Goal: Information Seeking & Learning: Learn about a topic

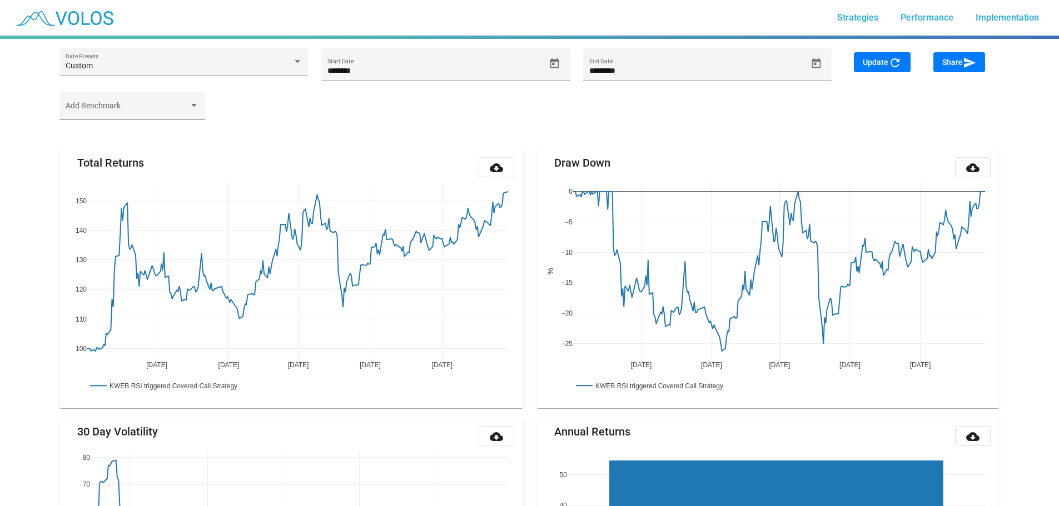
click at [376, 116] on div "Add Benchmark" at bounding box center [529, 111] width 953 height 39
click at [866, 18] on span "Strategies" at bounding box center [857, 17] width 41 height 11
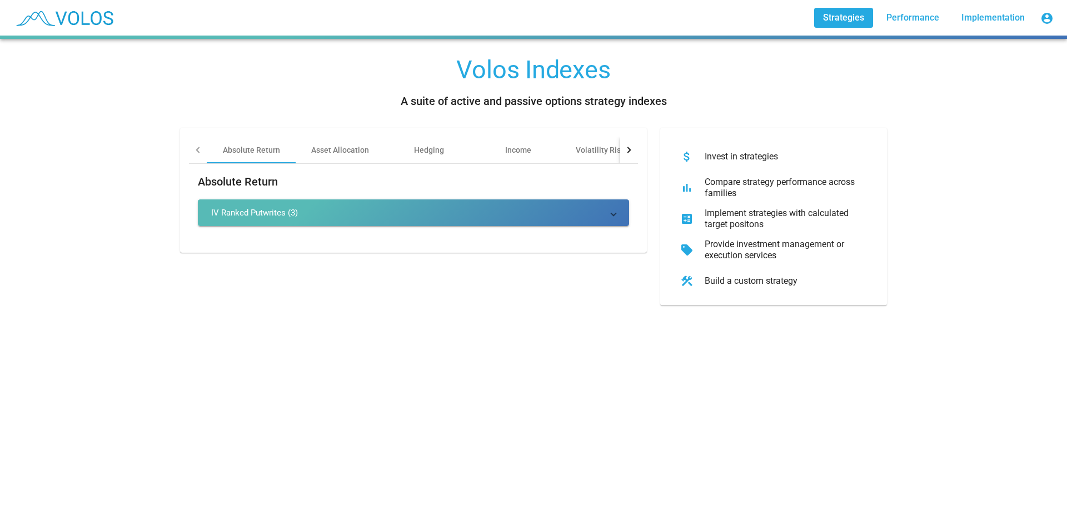
click at [64, 18] on img at bounding box center [64, 18] width 110 height 28
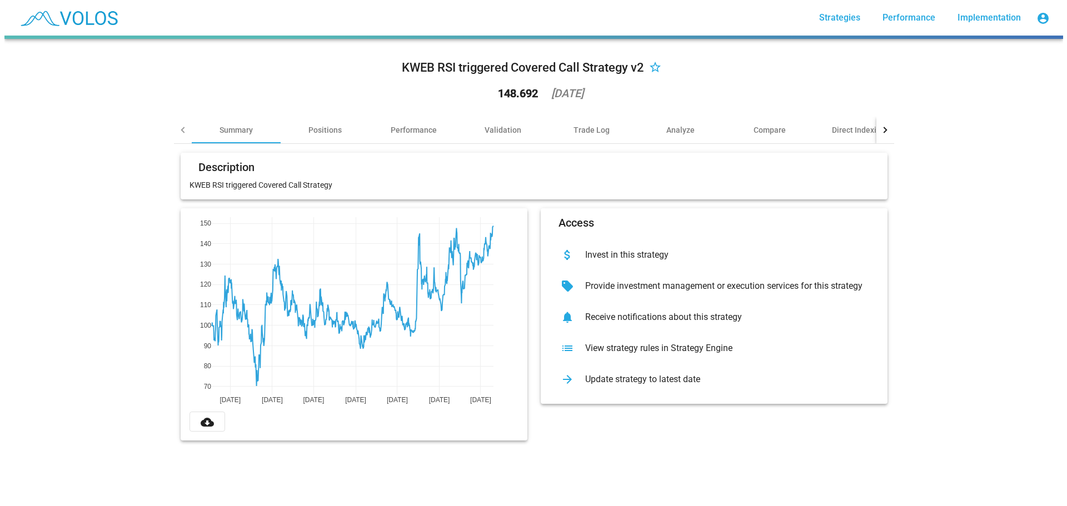
scroll to position [81, 0]
click at [331, 128] on div "Positions" at bounding box center [324, 130] width 33 height 11
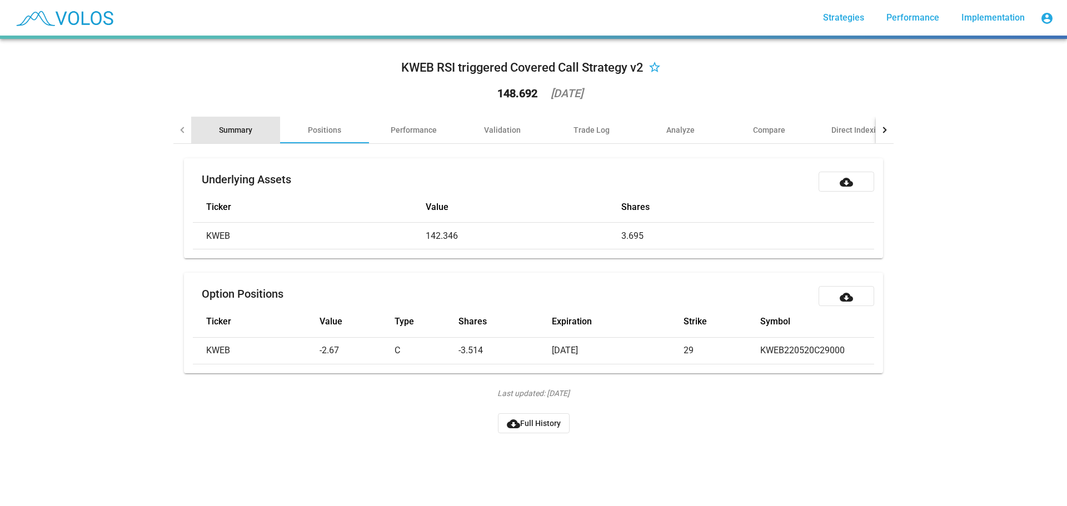
click at [235, 133] on div "Summary" at bounding box center [235, 130] width 33 height 11
